Goal: Task Accomplishment & Management: Use online tool/utility

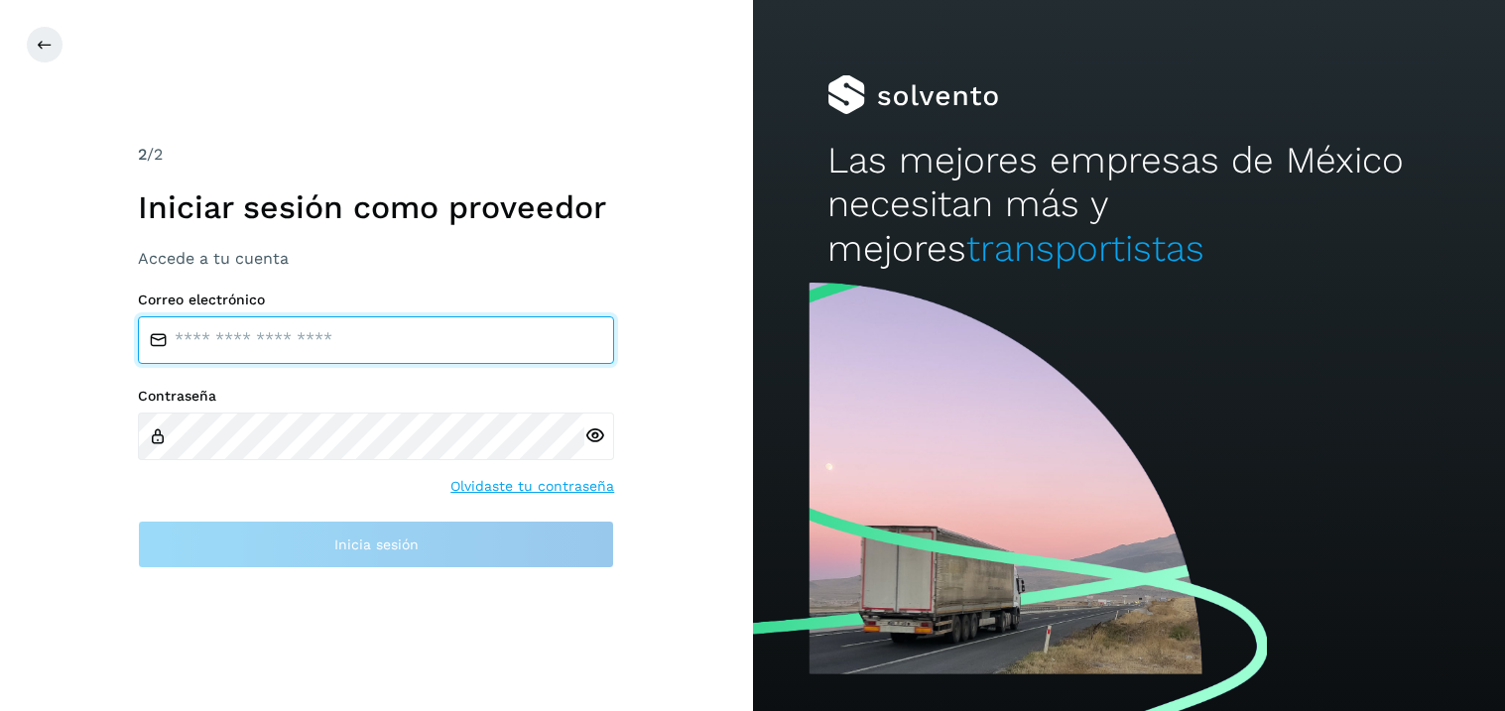
click at [225, 352] on input "email" at bounding box center [376, 340] width 476 height 48
type input "**********"
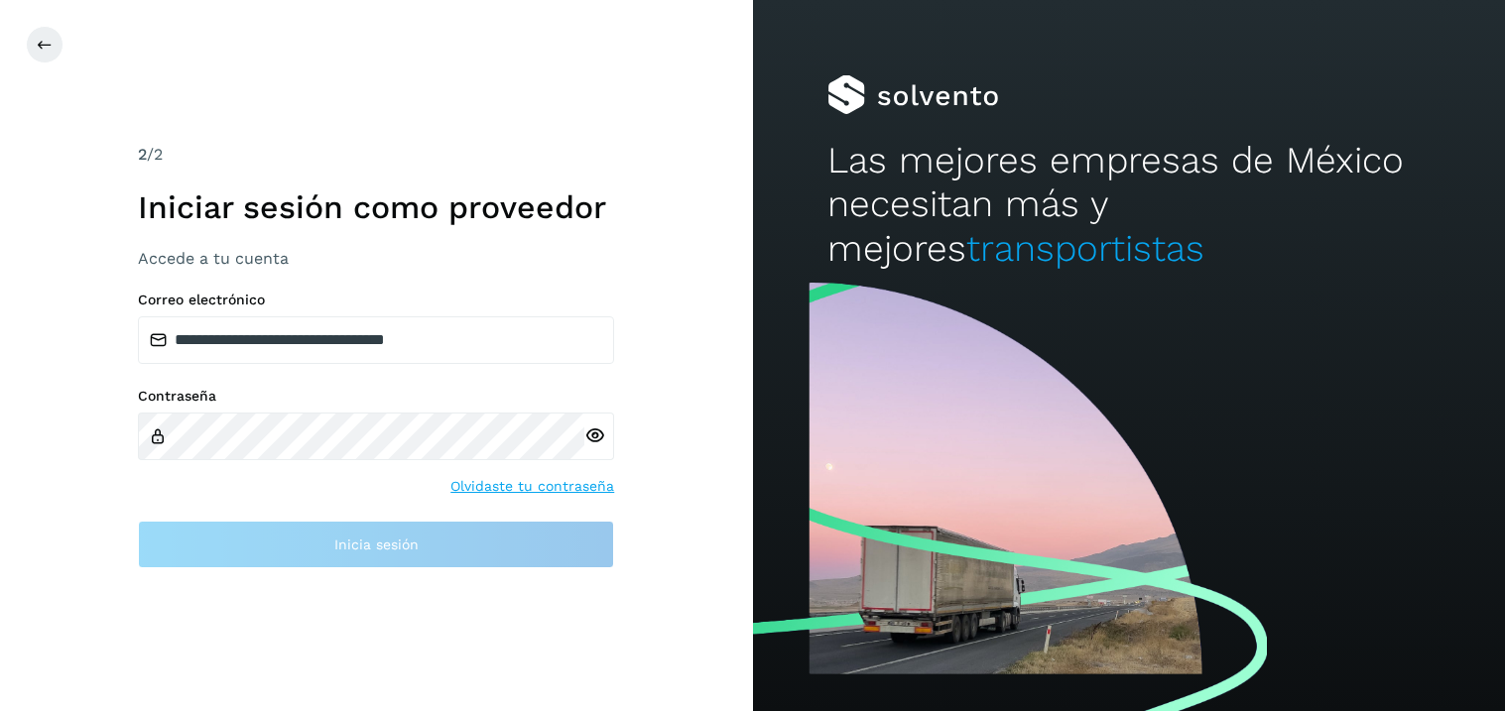
click at [589, 432] on icon at bounding box center [594, 436] width 21 height 21
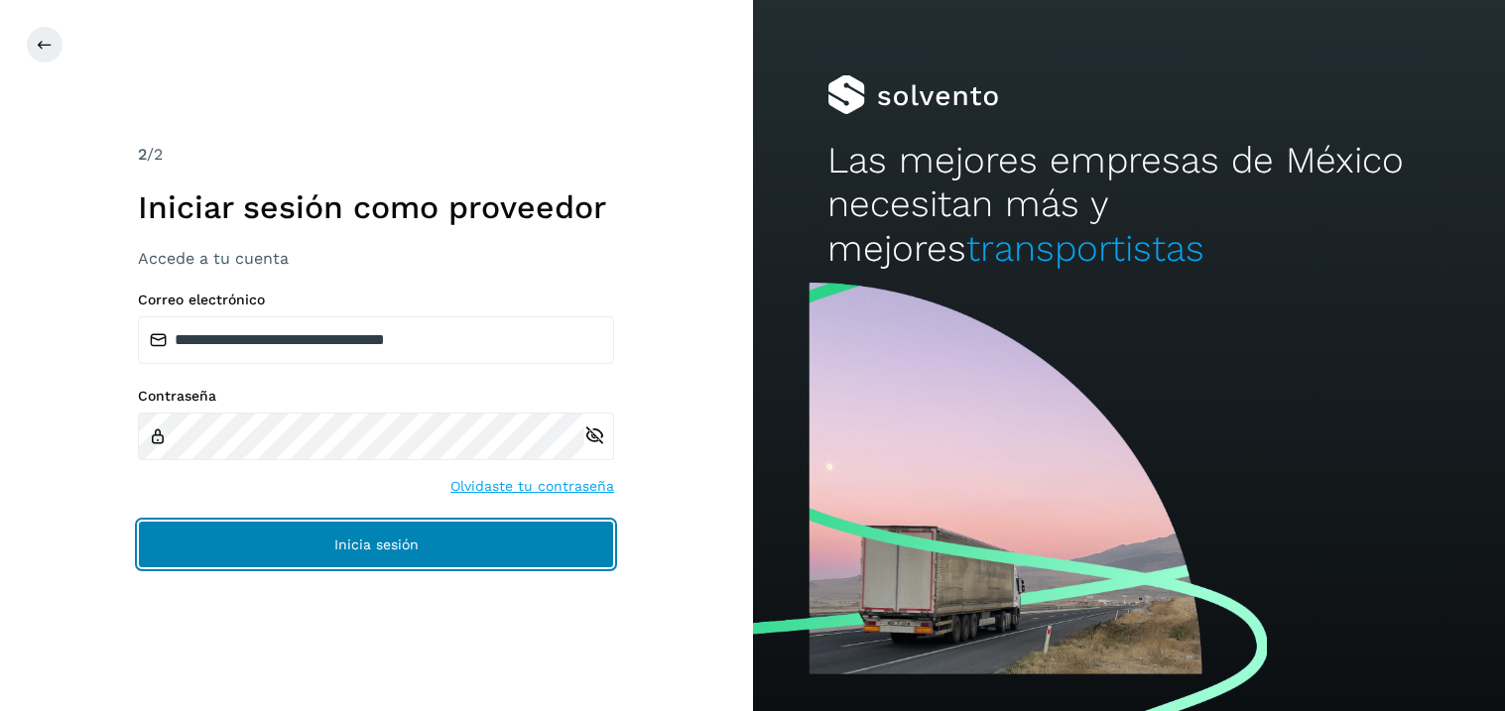
click at [342, 545] on span "Inicia sesión" at bounding box center [376, 545] width 84 height 14
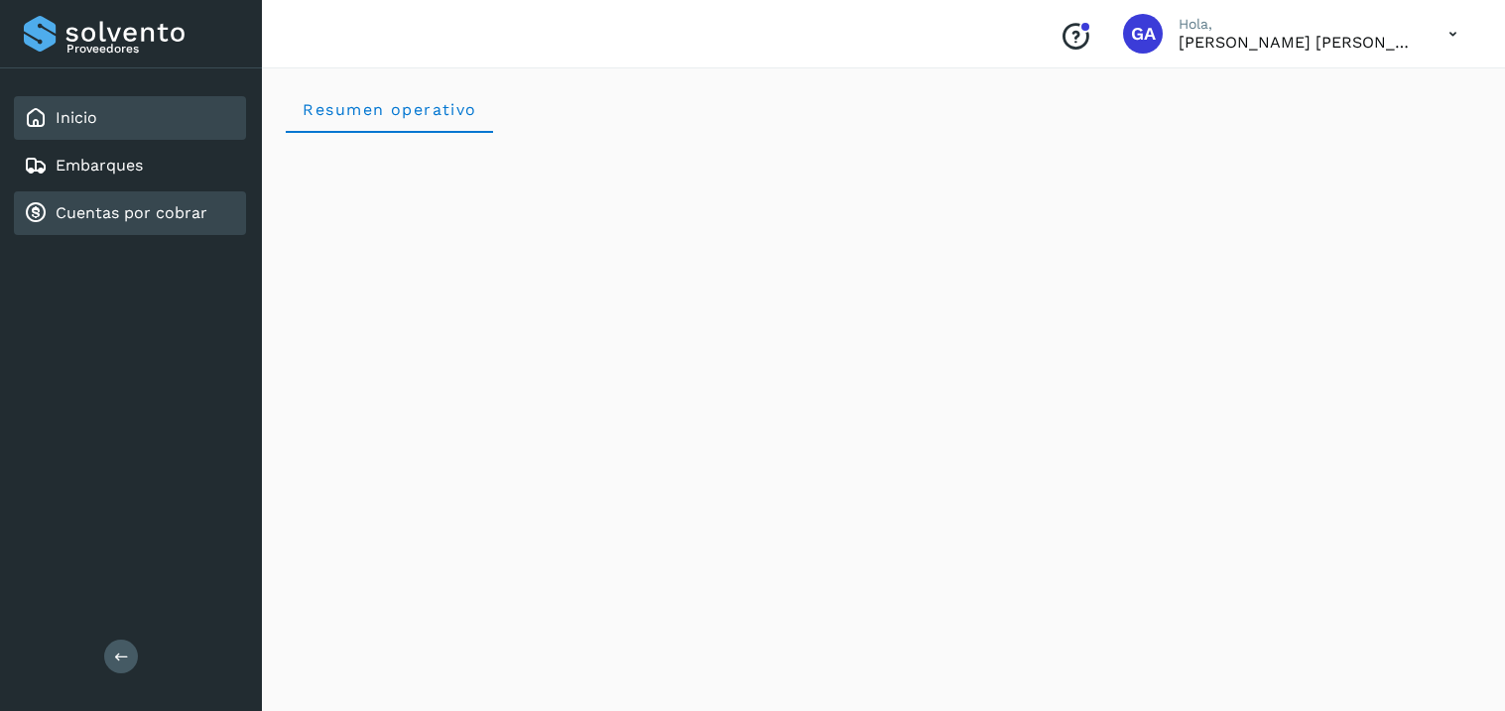
click at [101, 209] on link "Cuentas por cobrar" at bounding box center [132, 212] width 152 height 19
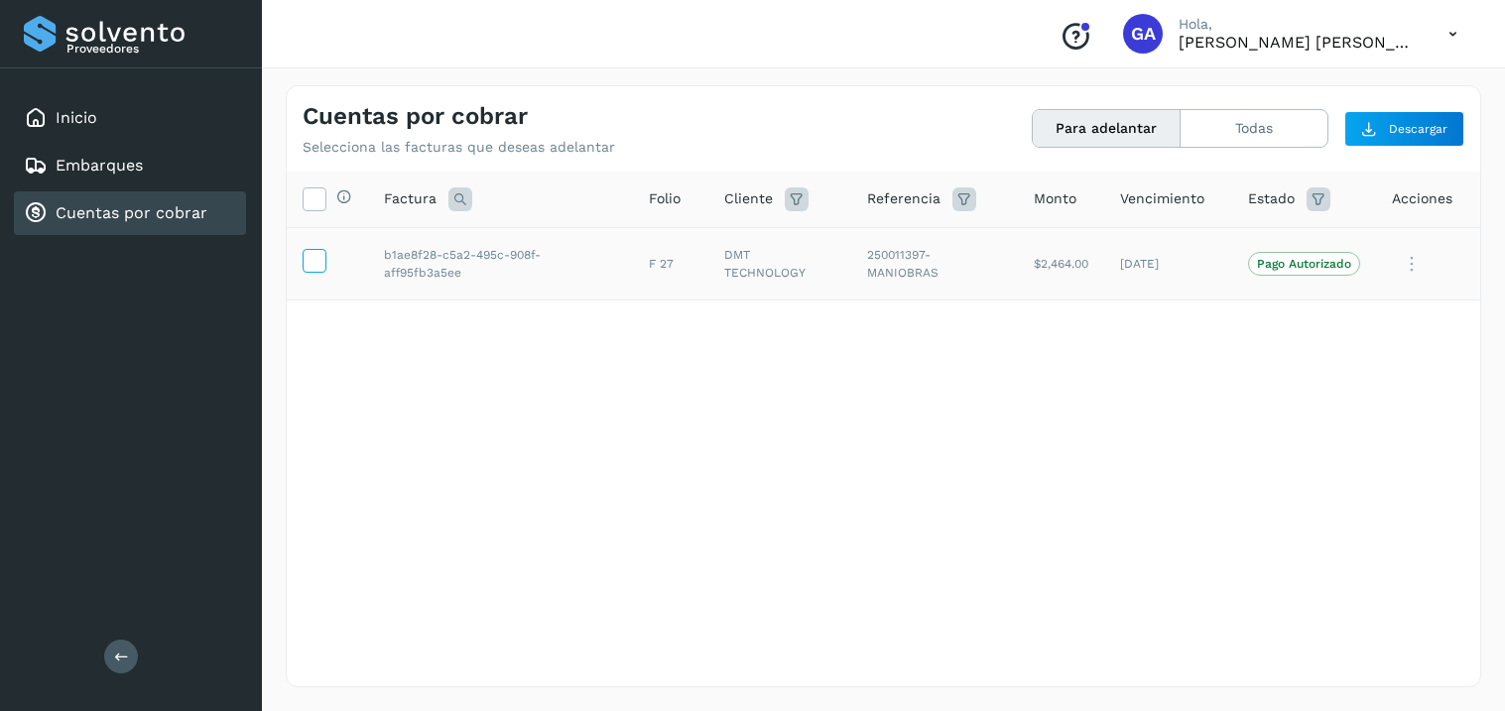
click at [304, 259] on icon at bounding box center [314, 259] width 21 height 21
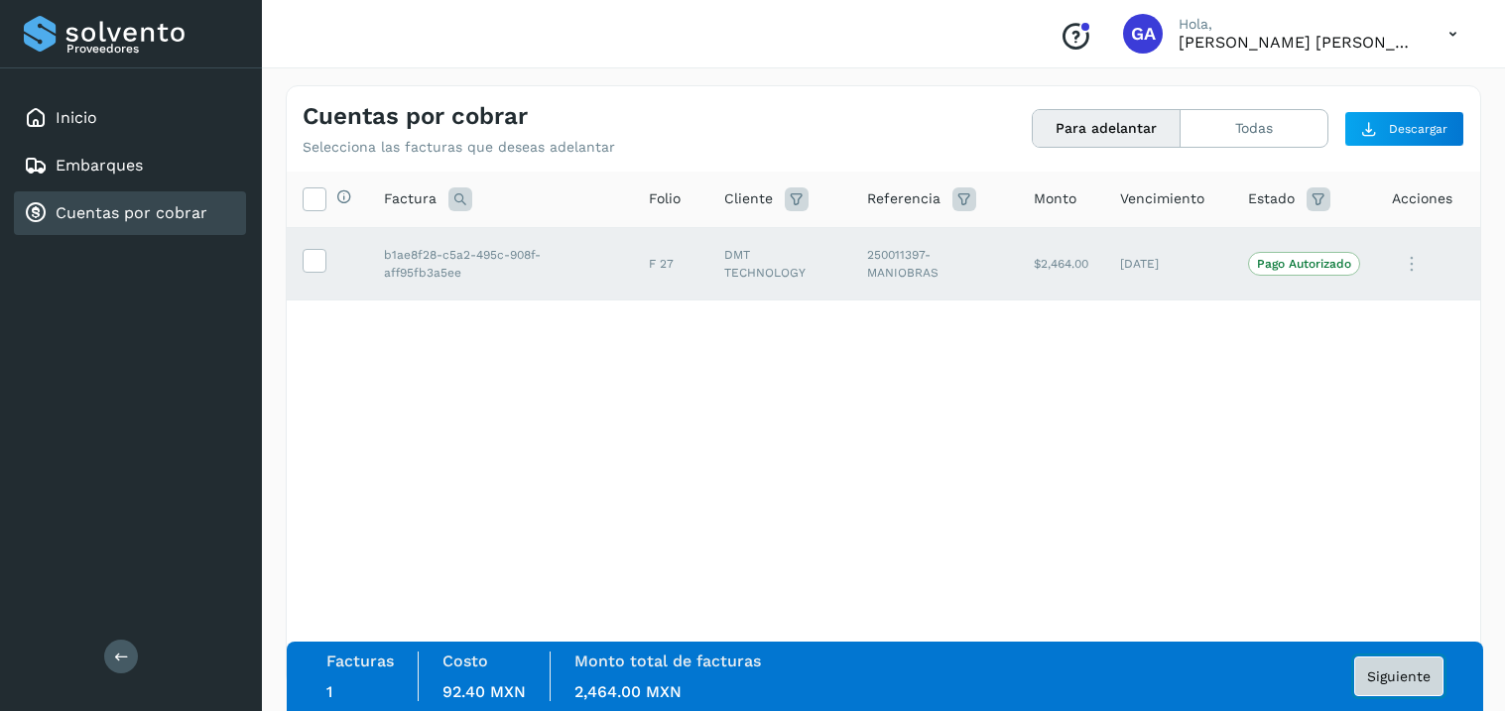
click at [1401, 680] on span "Siguiente" at bounding box center [1398, 677] width 63 height 14
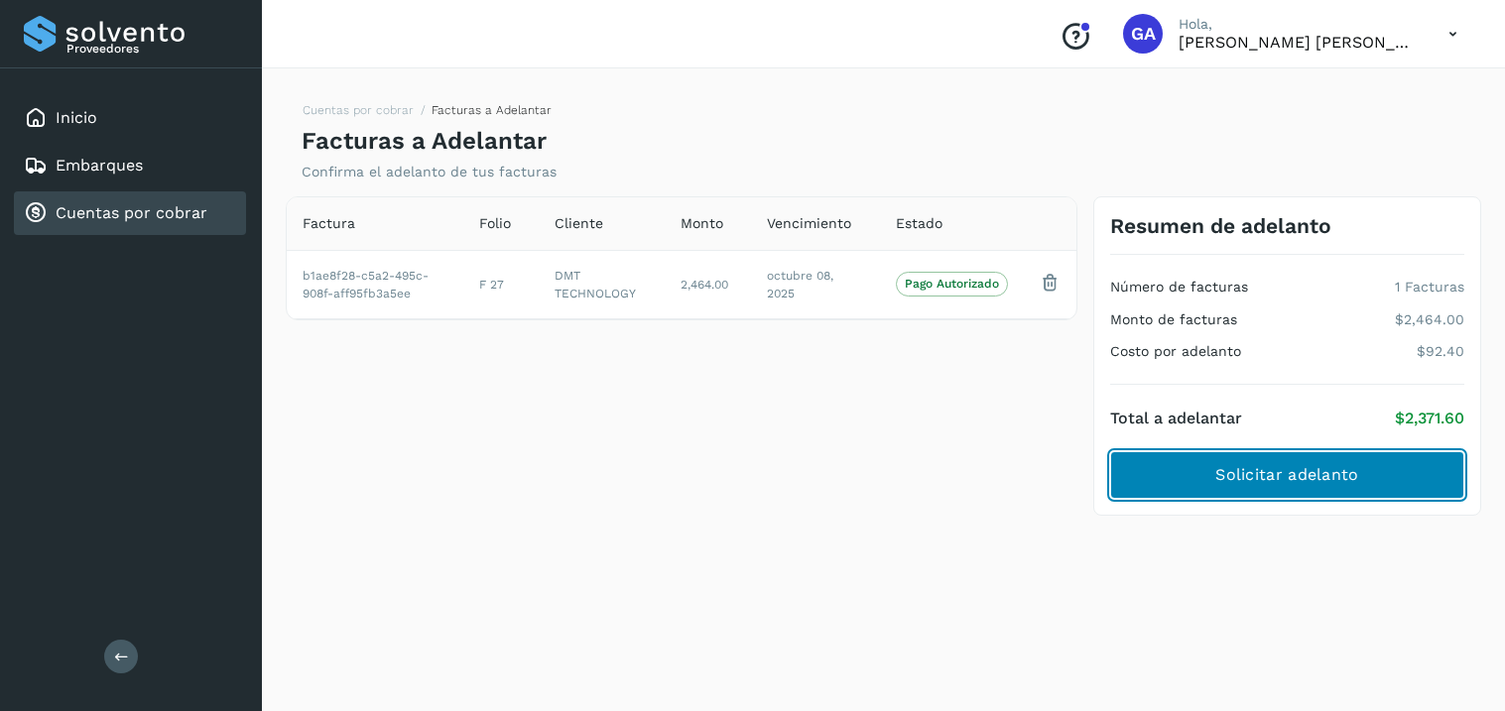
click at [1283, 474] on span "Solicitar adelanto" at bounding box center [1286, 475] width 143 height 22
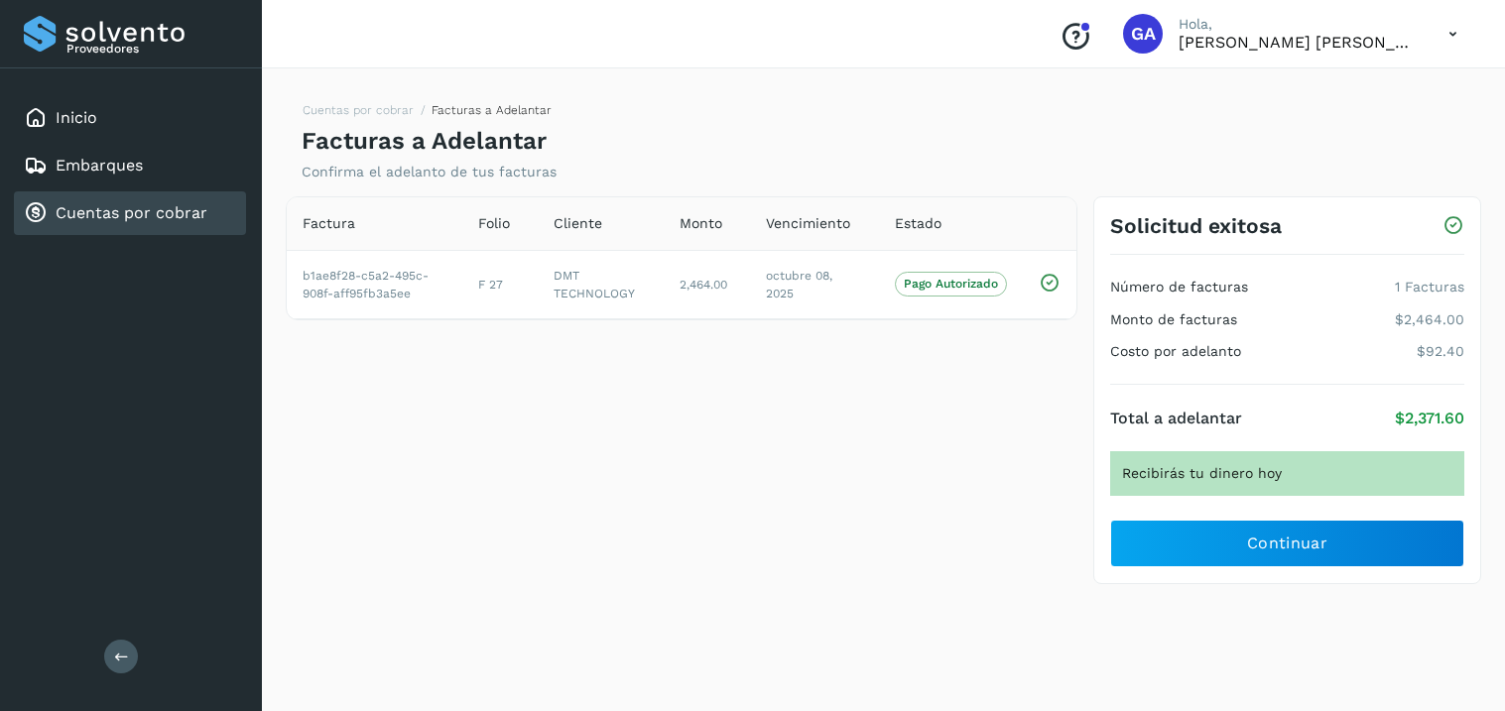
click at [109, 203] on link "Cuentas por cobrar" at bounding box center [132, 212] width 152 height 19
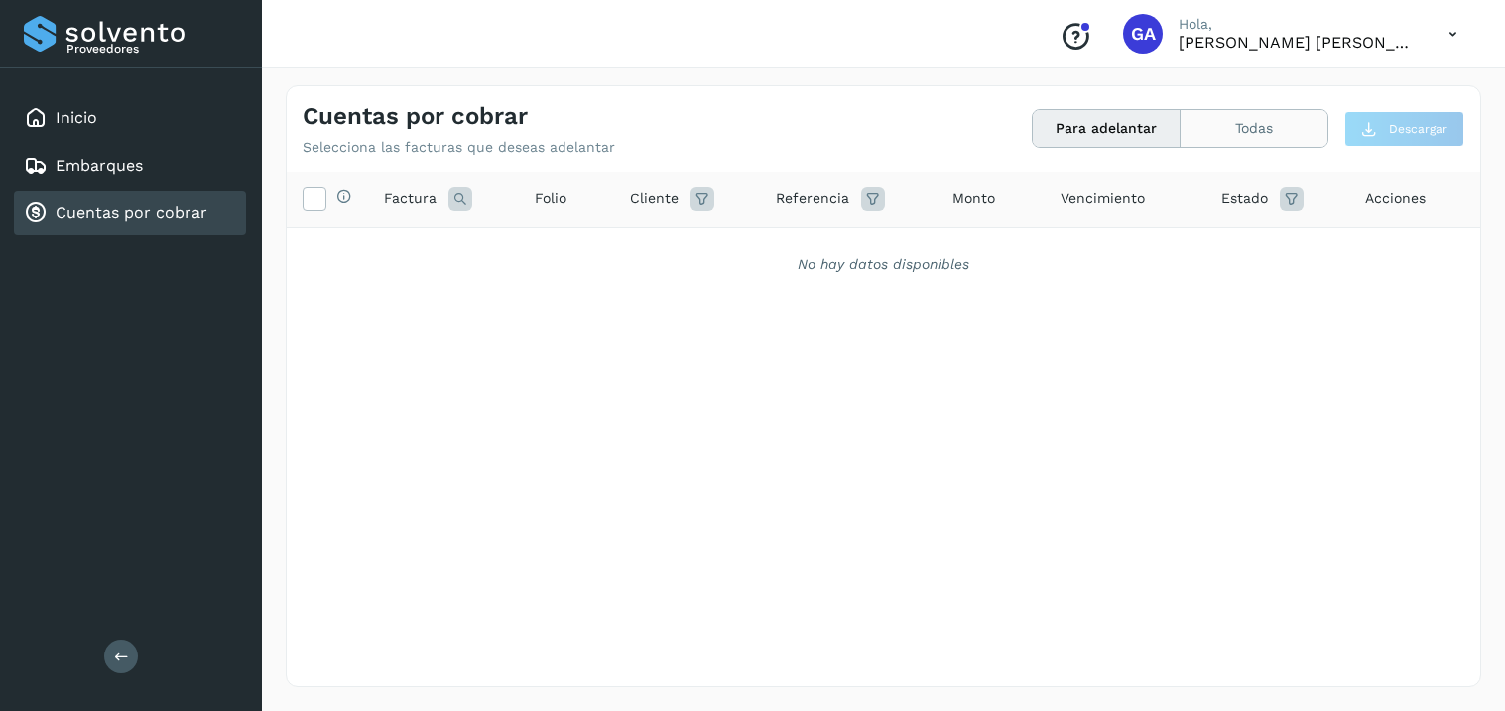
click at [1260, 134] on button "Todas" at bounding box center [1253, 128] width 147 height 37
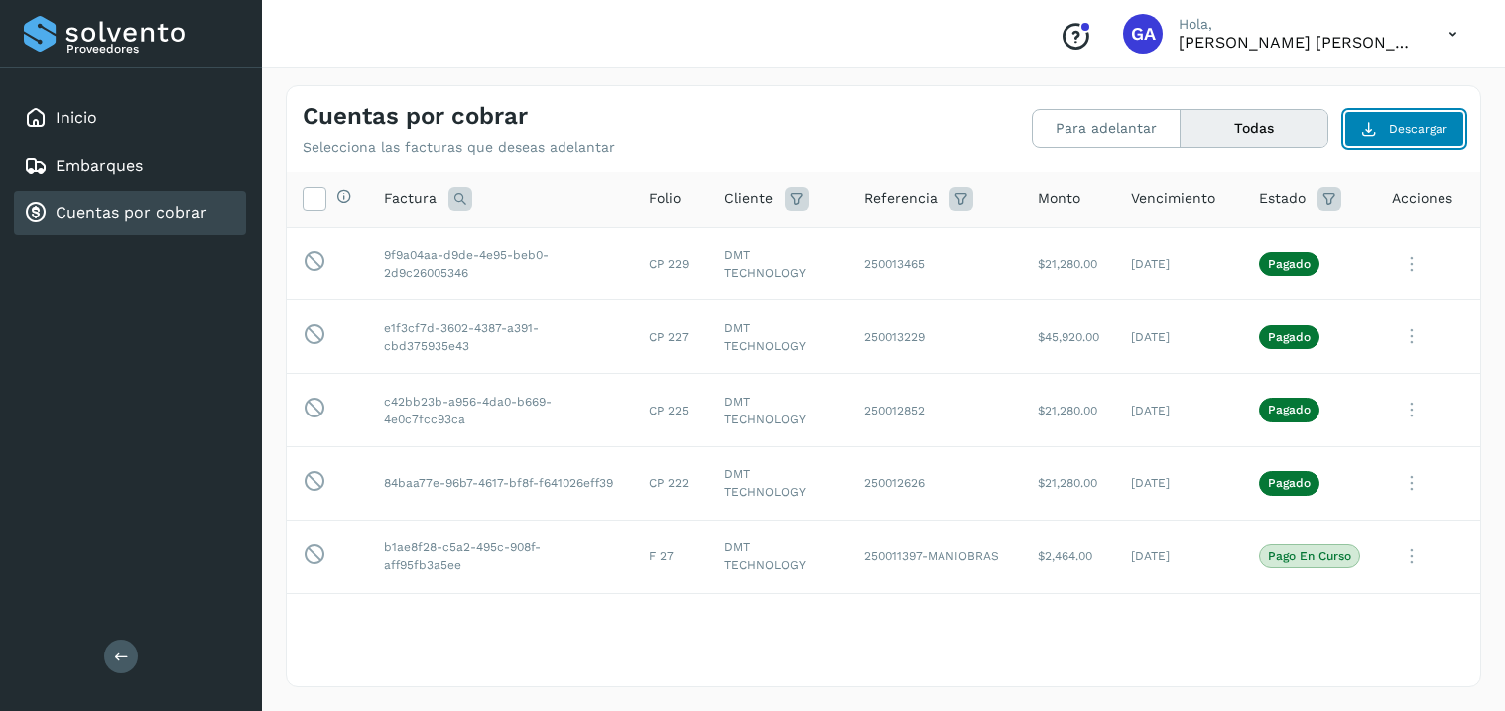
click at [1421, 136] on span "Descargar" at bounding box center [1418, 129] width 59 height 18
click at [464, 200] on icon at bounding box center [460, 199] width 24 height 24
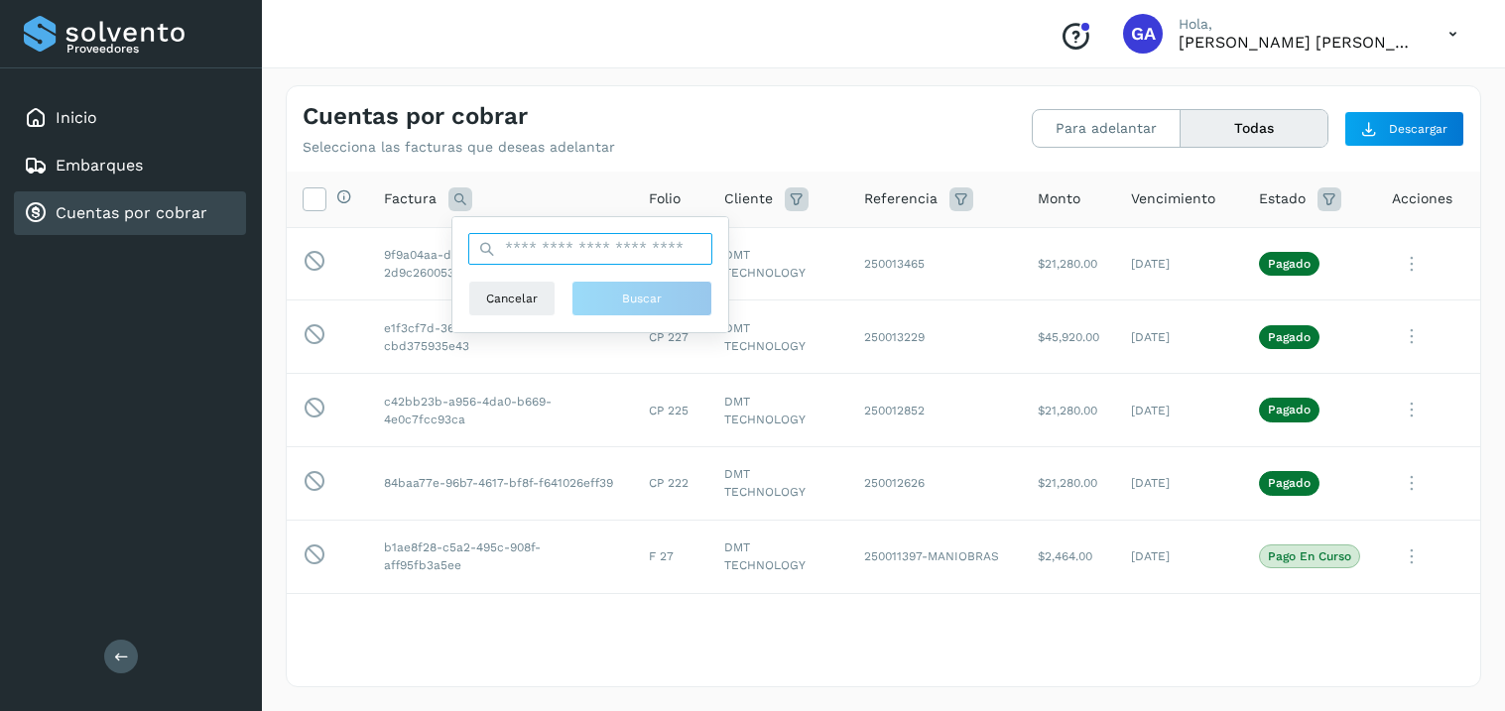
click at [499, 239] on input "text" at bounding box center [590, 249] width 244 height 32
paste input "**********"
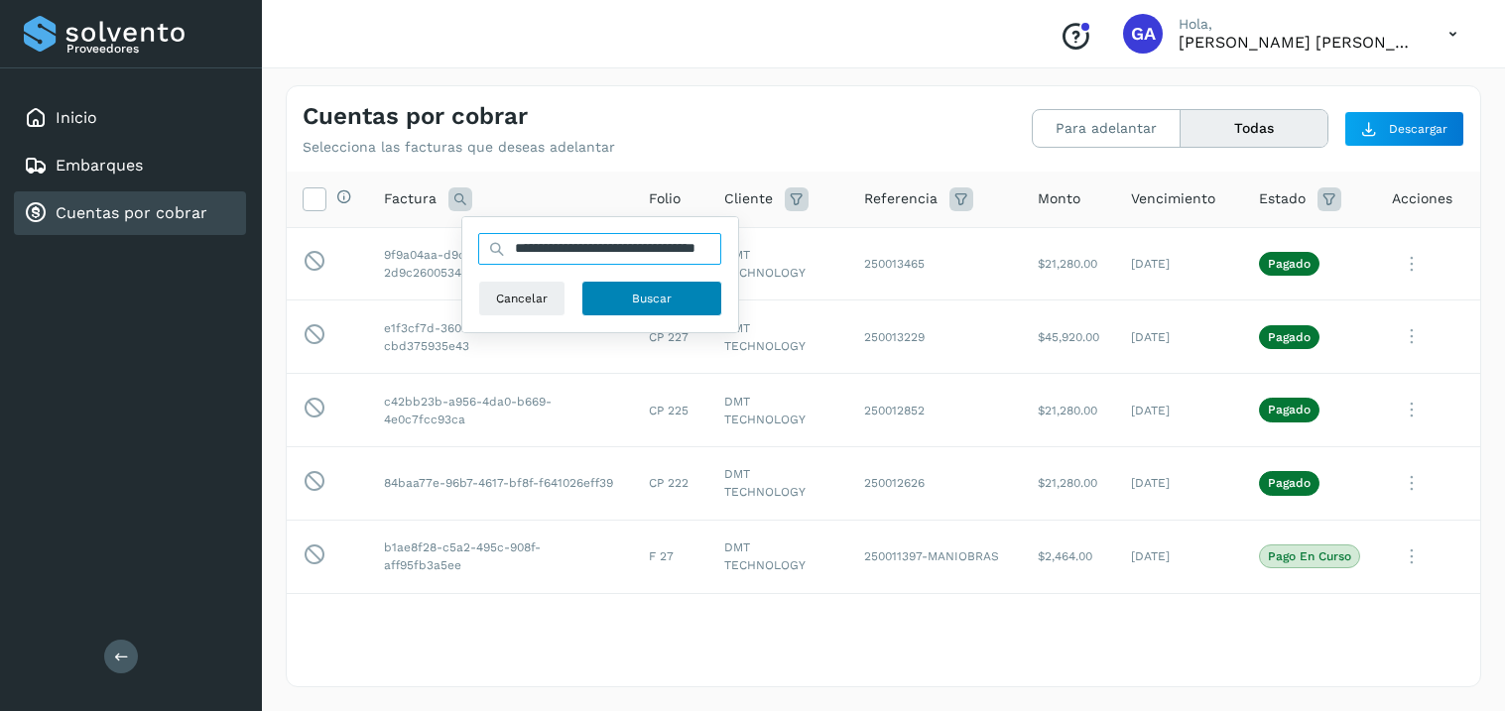
type input "**********"
click at [653, 301] on span "Buscar" at bounding box center [652, 299] width 40 height 18
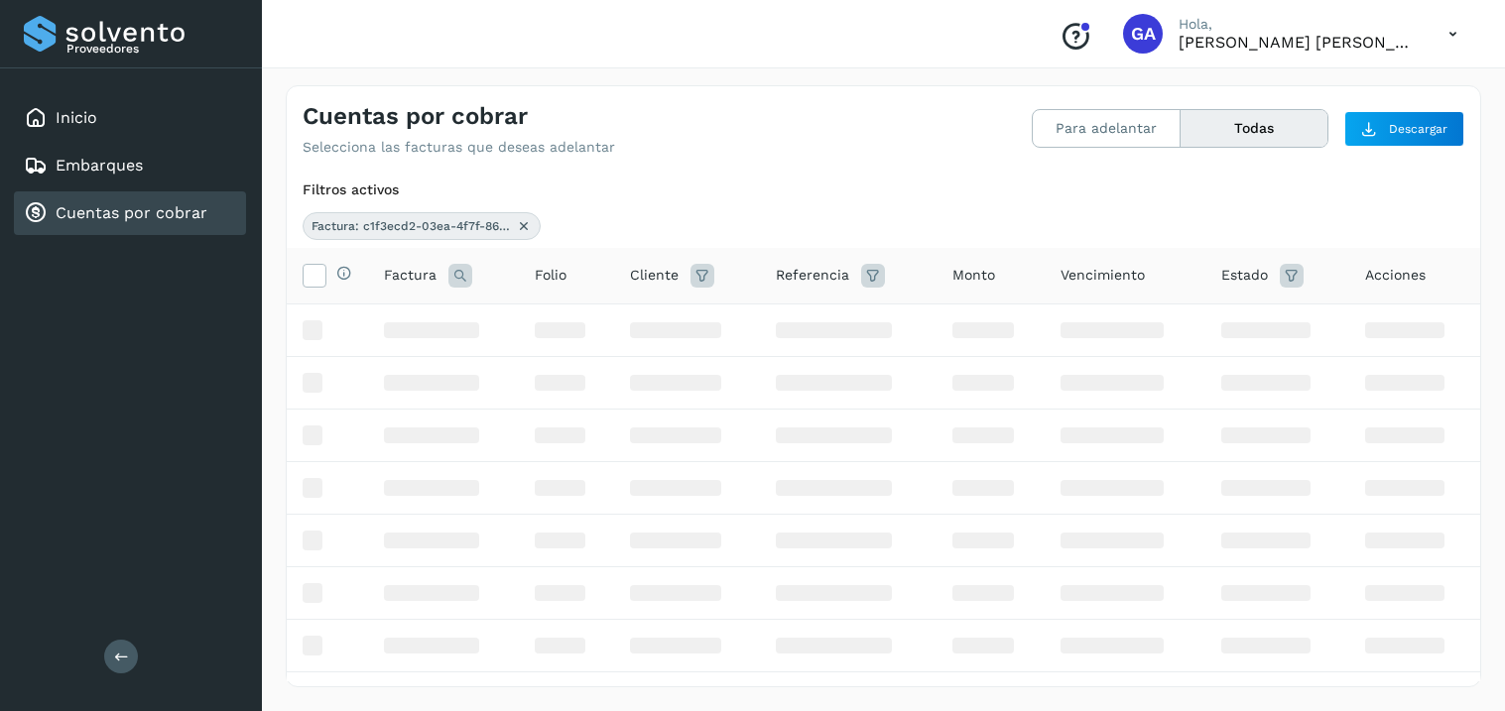
scroll to position [0, 0]
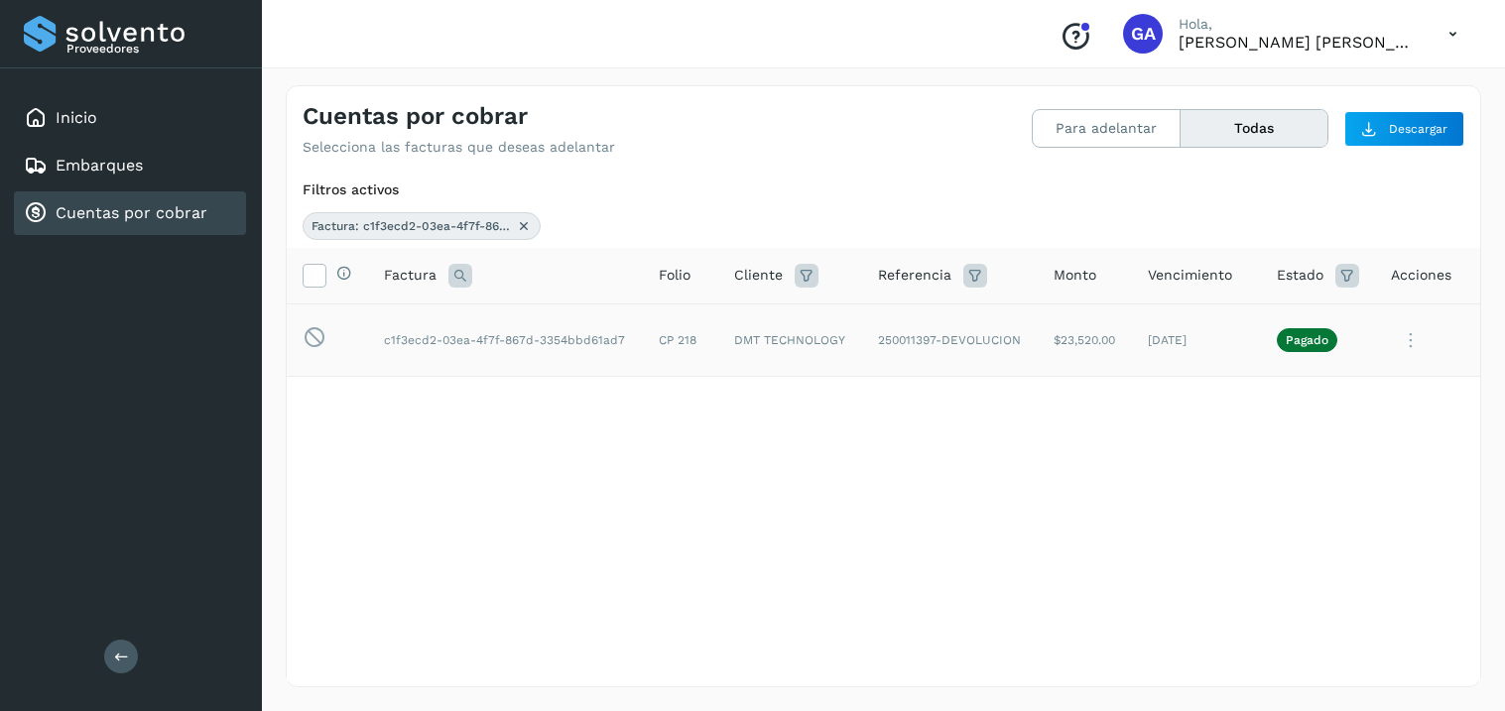
click at [1416, 336] on icon at bounding box center [1411, 340] width 40 height 41
click at [1375, 392] on button "Ver Detalle" at bounding box center [1345, 388] width 236 height 39
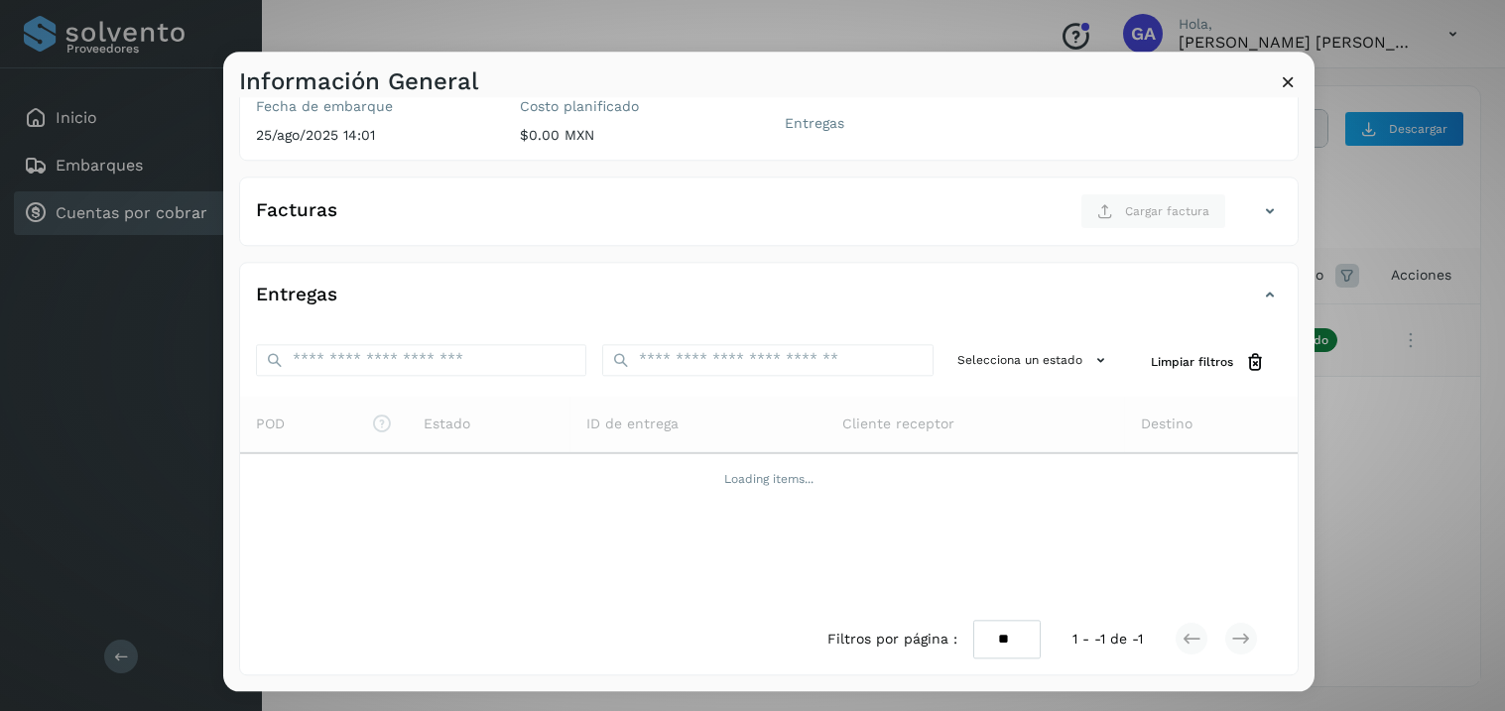
scroll to position [232, 0]
click at [1290, 81] on icon at bounding box center [1288, 81] width 21 height 21
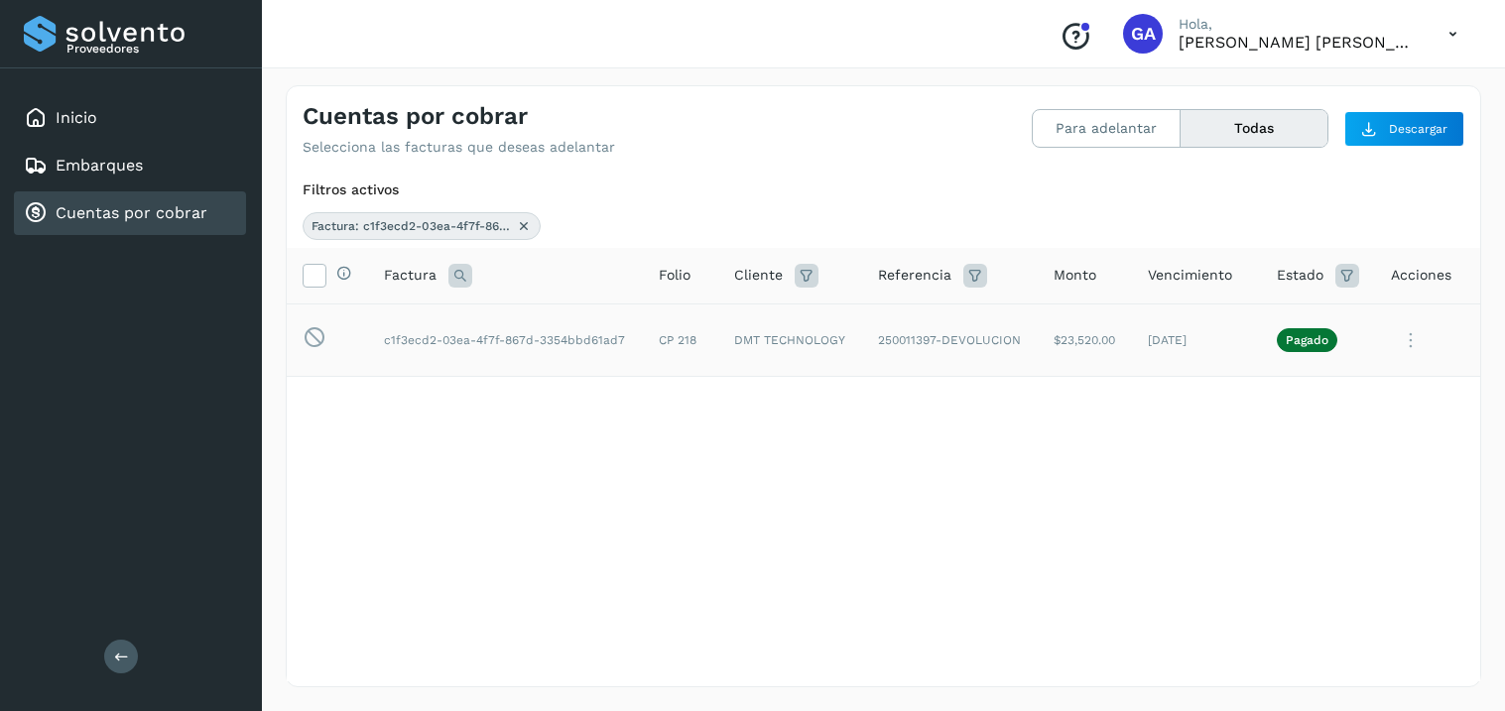
click at [1132, 348] on td "$23,520.00" at bounding box center [1196, 340] width 129 height 73
click at [1409, 341] on icon at bounding box center [1411, 340] width 40 height 41
click at [1330, 497] on button "CEP" at bounding box center [1345, 505] width 236 height 38
